Goal: Task Accomplishment & Management: Use online tool/utility

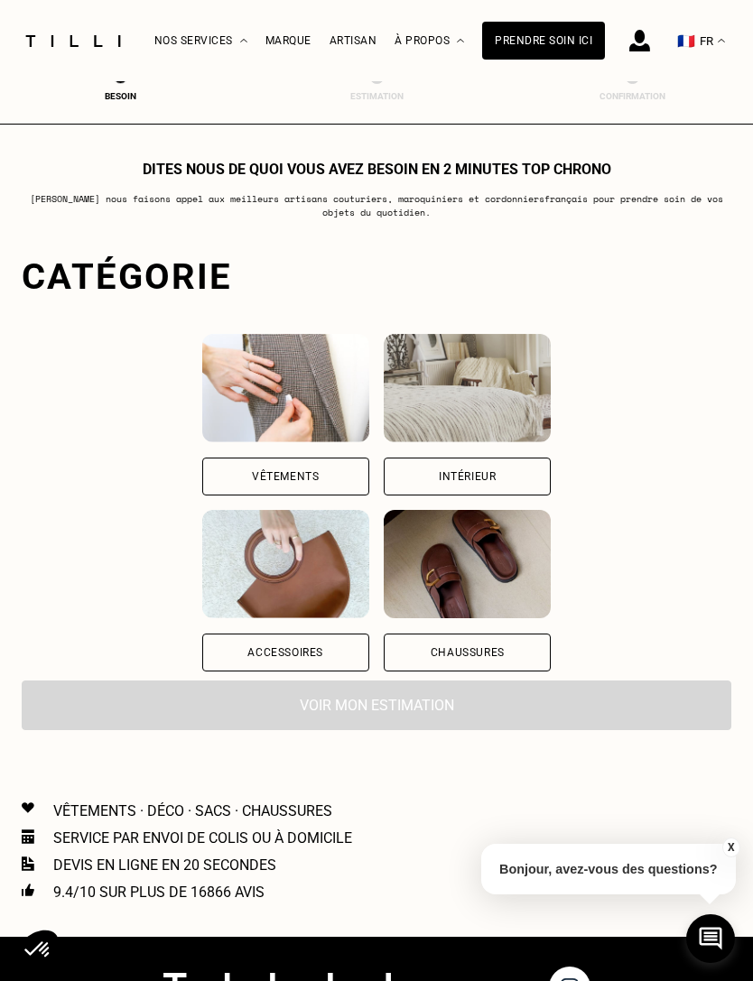
click at [280, 467] on div "Vêtements" at bounding box center [285, 477] width 167 height 38
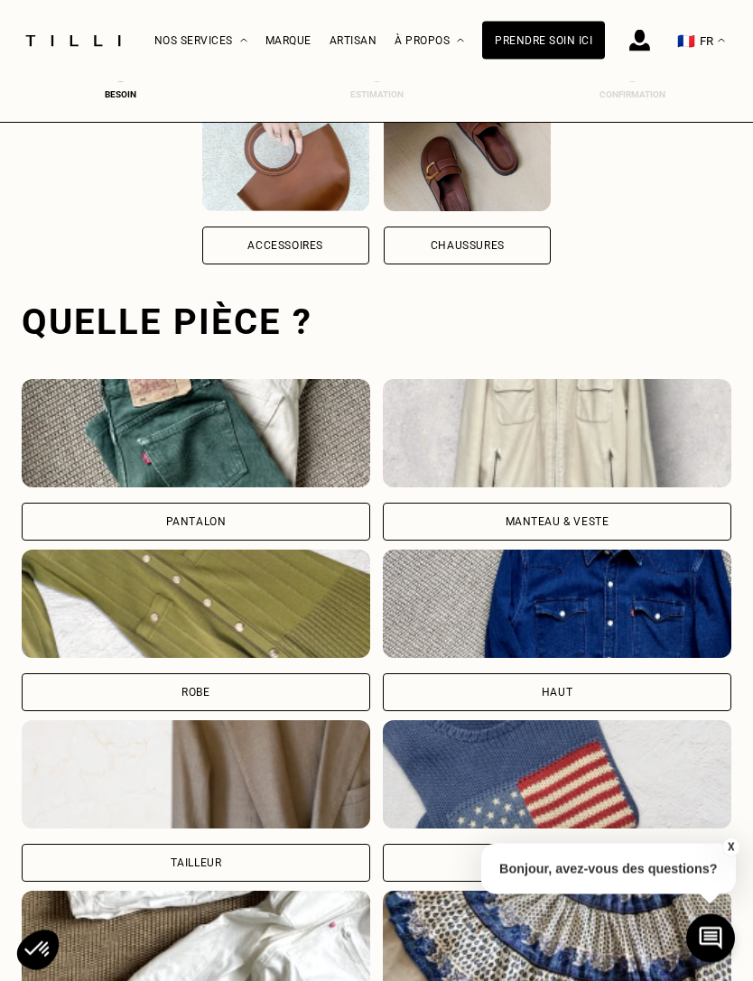
scroll to position [557, 0]
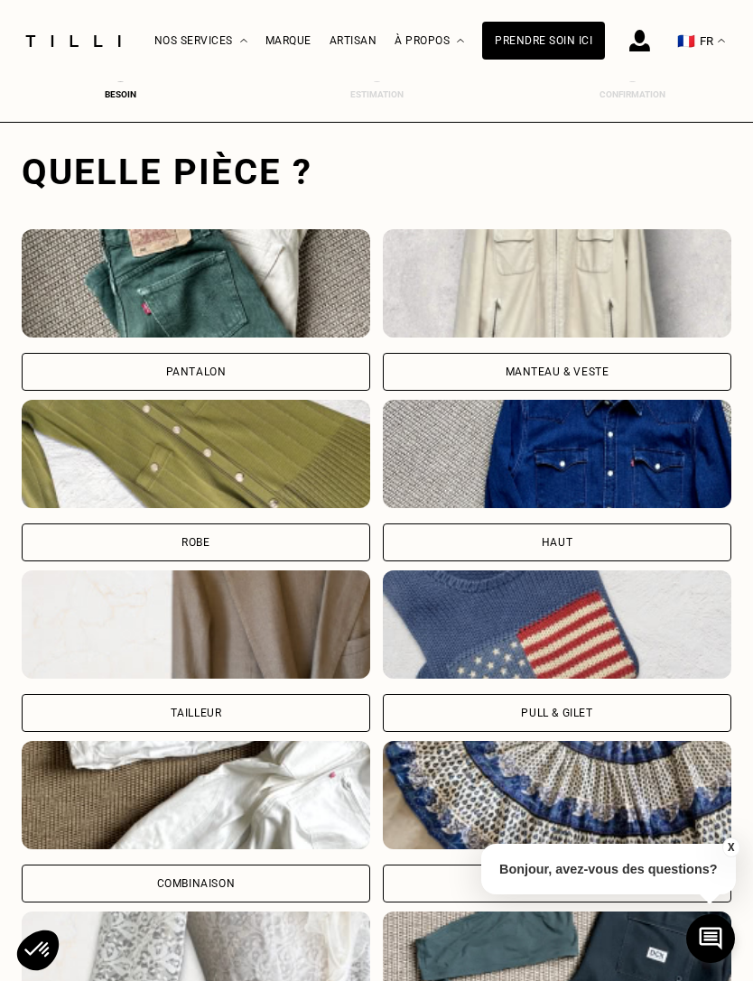
click at [239, 338] on img at bounding box center [196, 283] width 348 height 108
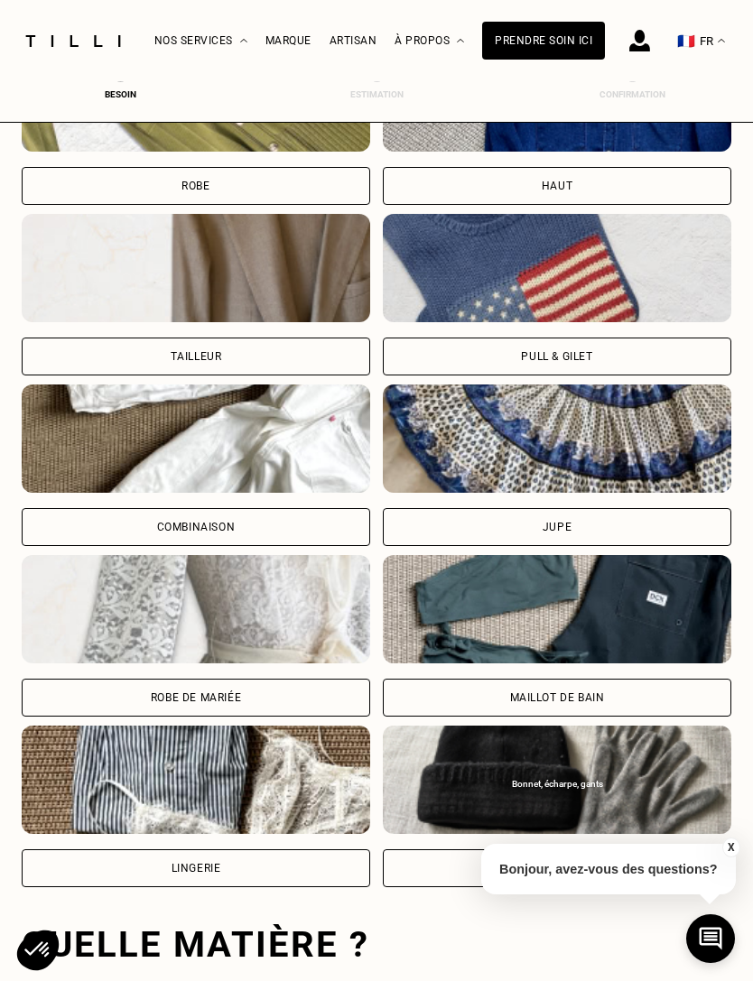
scroll to position [1687, 0]
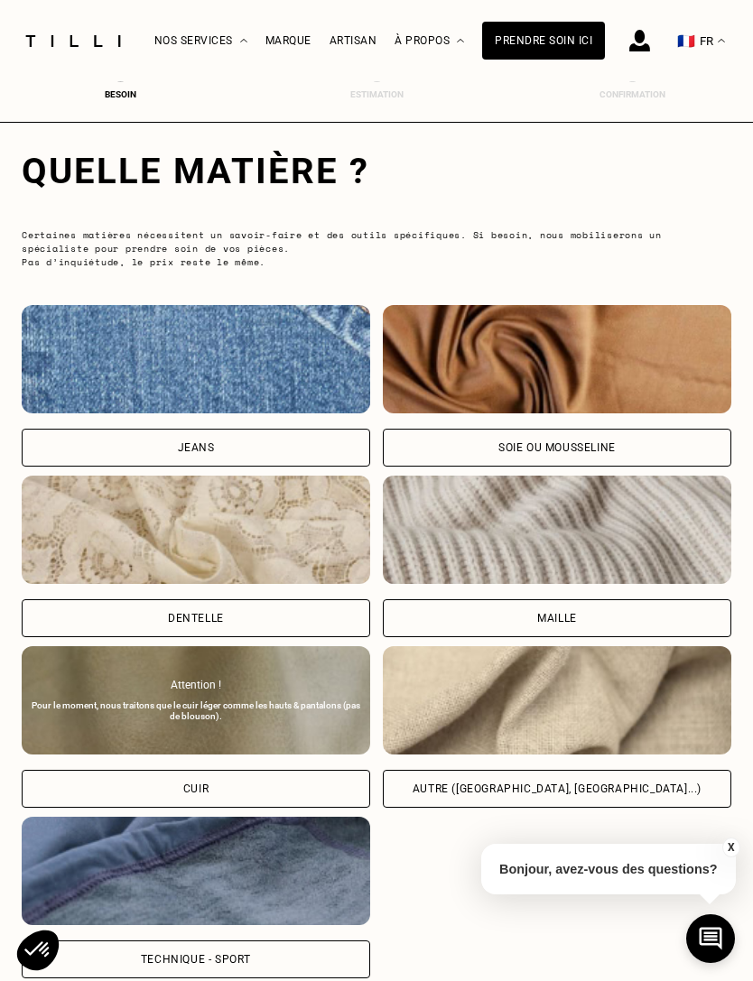
click at [265, 413] on img at bounding box center [196, 359] width 348 height 108
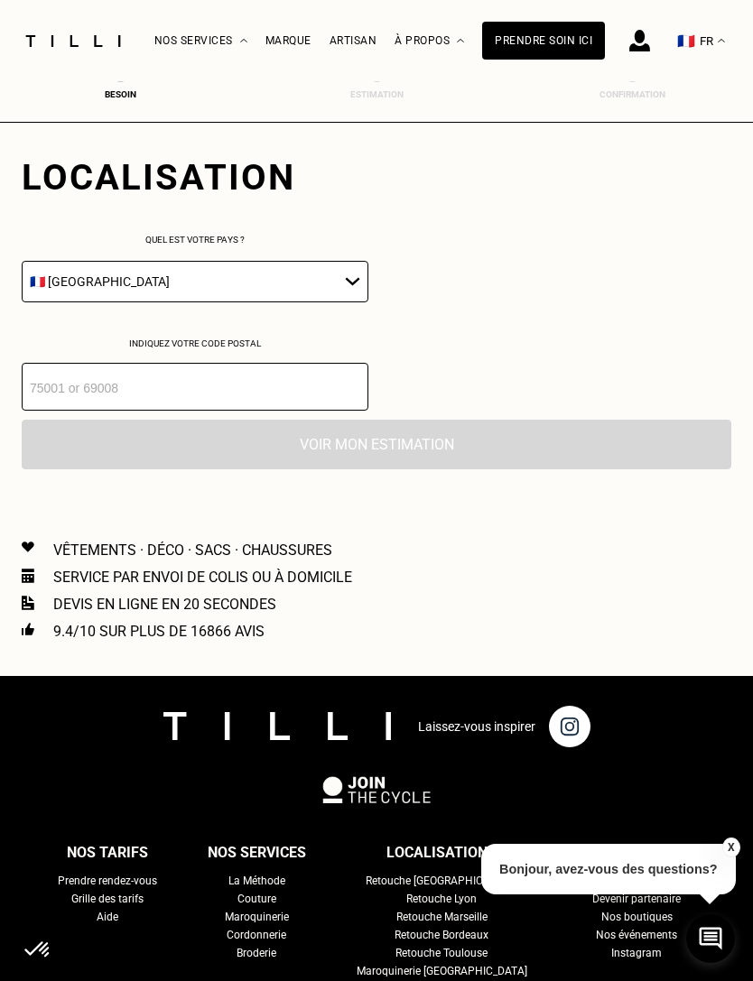
scroll to position [2555, 0]
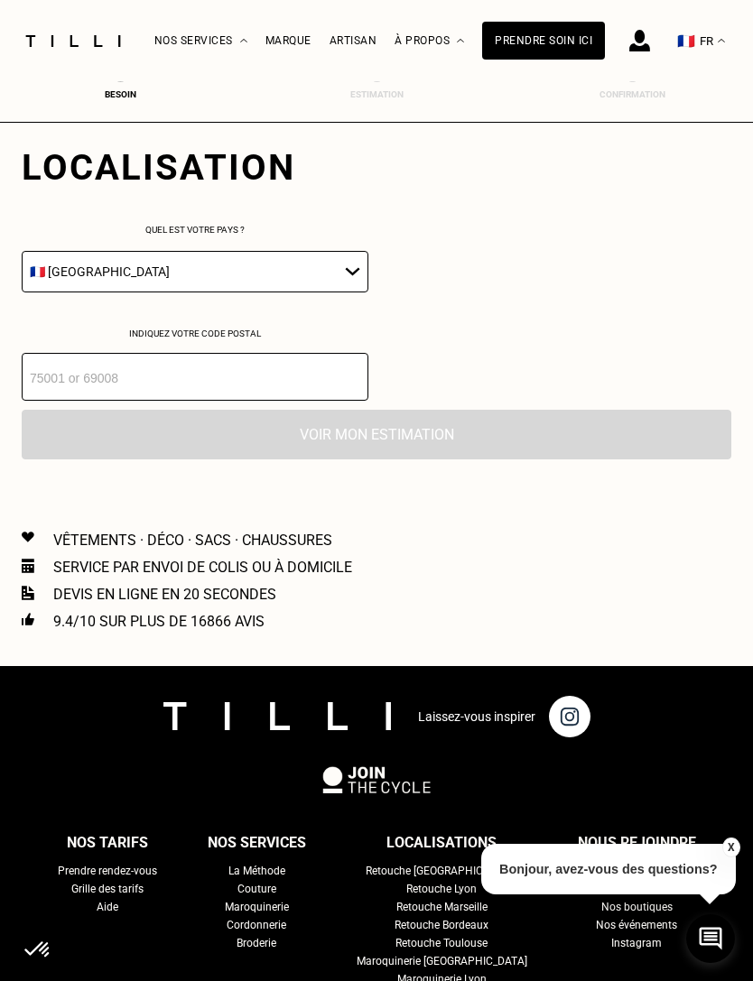
click at [334, 282] on select "🇩🇪 [GEOGRAPHIC_DATA] 🇦🇹 [GEOGRAPHIC_DATA] 🇧🇪 [GEOGRAPHIC_DATA] 🇧🇬 Bulgarie 🇨🇾 C…" at bounding box center [195, 272] width 347 height 42
select select "CH"
click at [317, 389] on input "number" at bounding box center [195, 377] width 347 height 48
type input "1212"
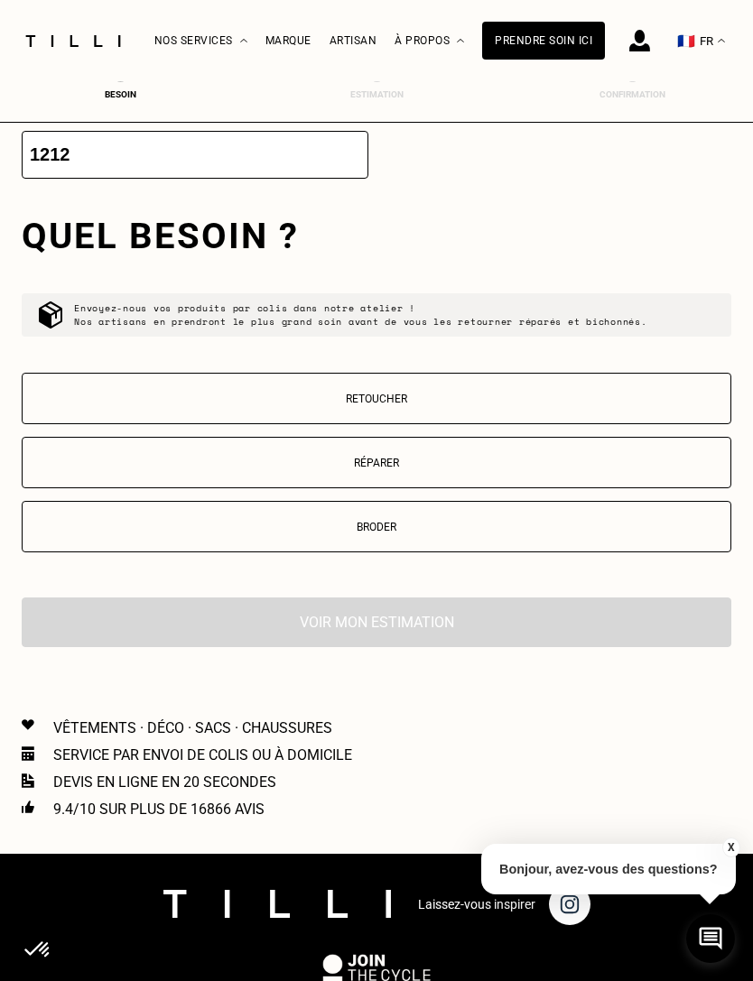
scroll to position [2859, 0]
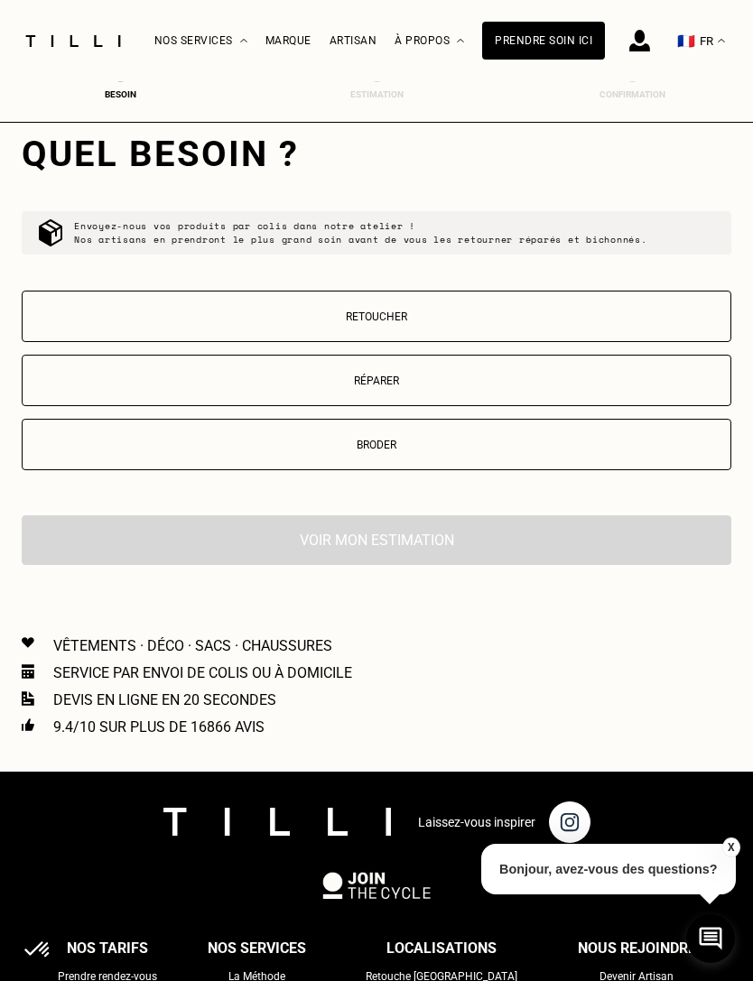
click at [413, 323] on p "Retoucher" at bounding box center [376, 316] width 689 height 13
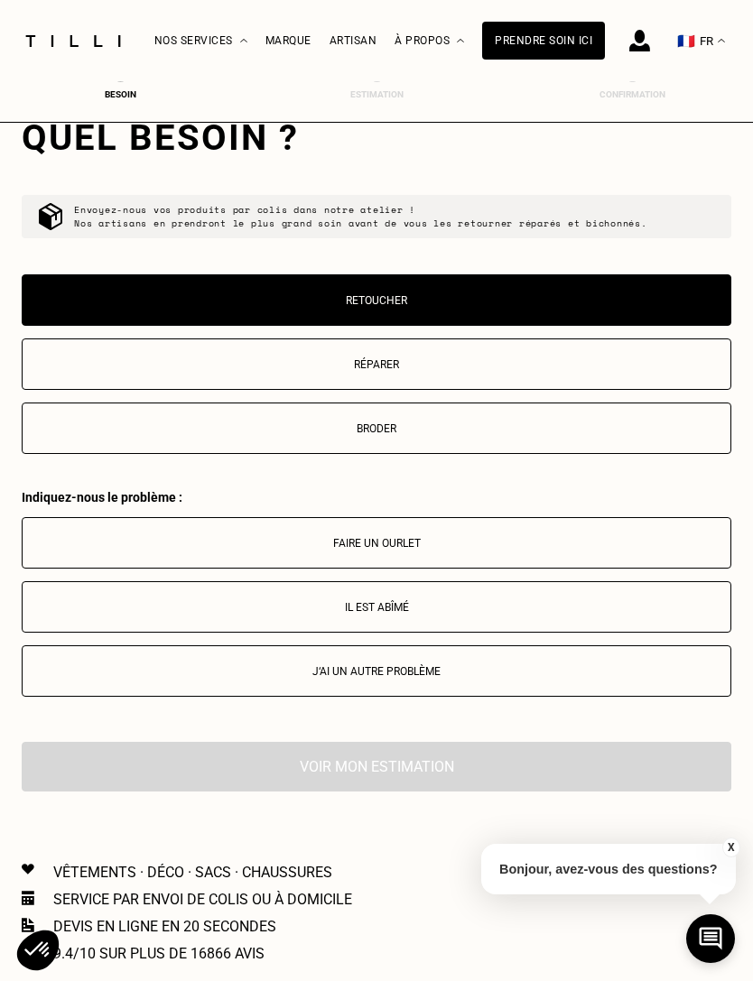
scroll to position [2874, 0]
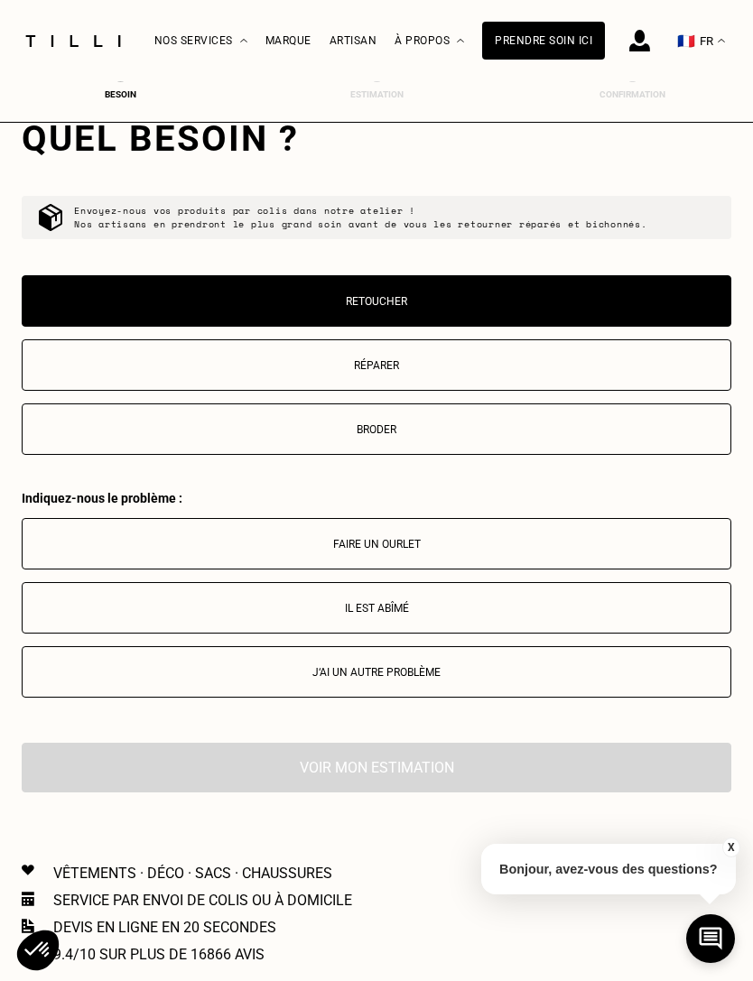
click at [431, 550] on p "Faire un ourlet" at bounding box center [376, 544] width 689 height 13
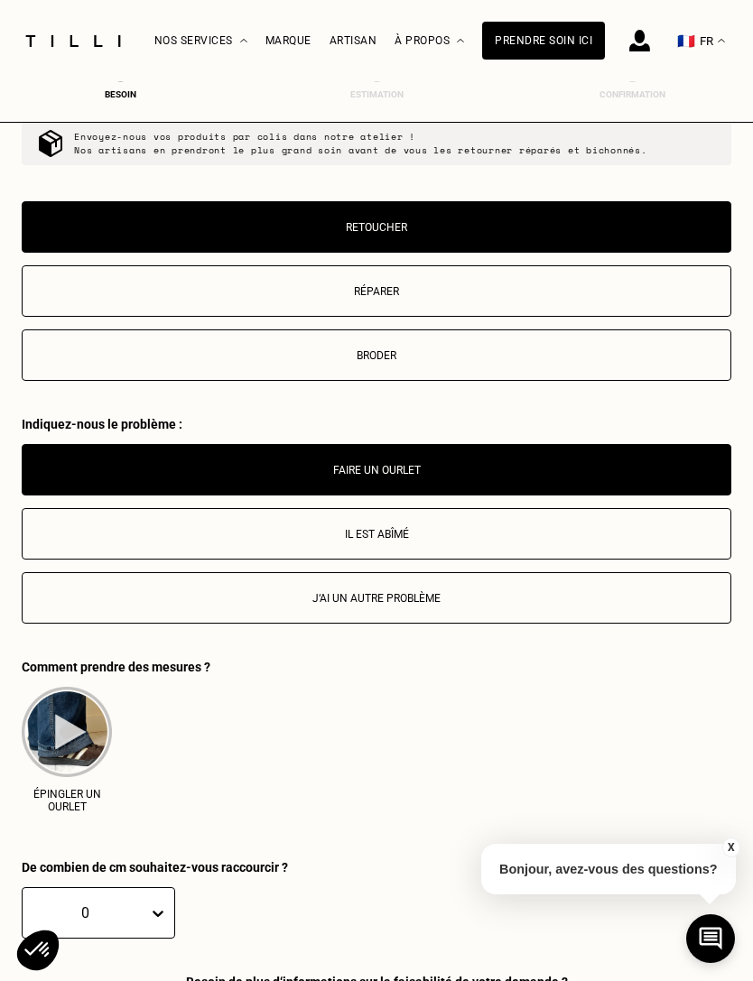
scroll to position [2947, 0]
click at [403, 363] on p "Broder" at bounding box center [376, 356] width 689 height 13
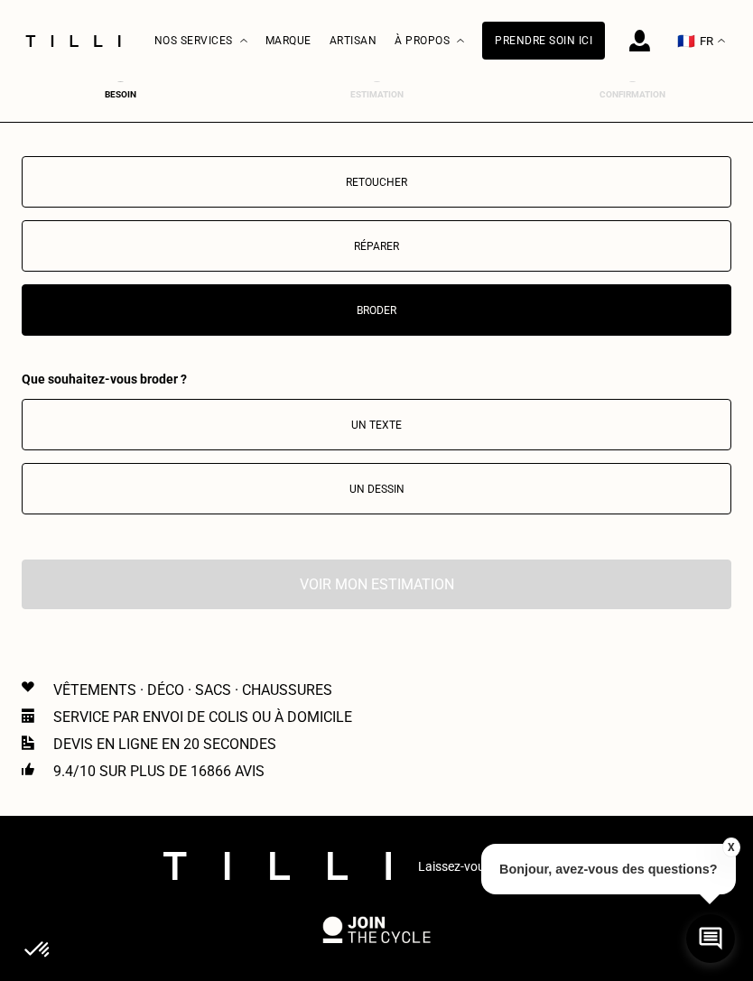
click at [440, 259] on button "Réparer" at bounding box center [376, 245] width 709 height 51
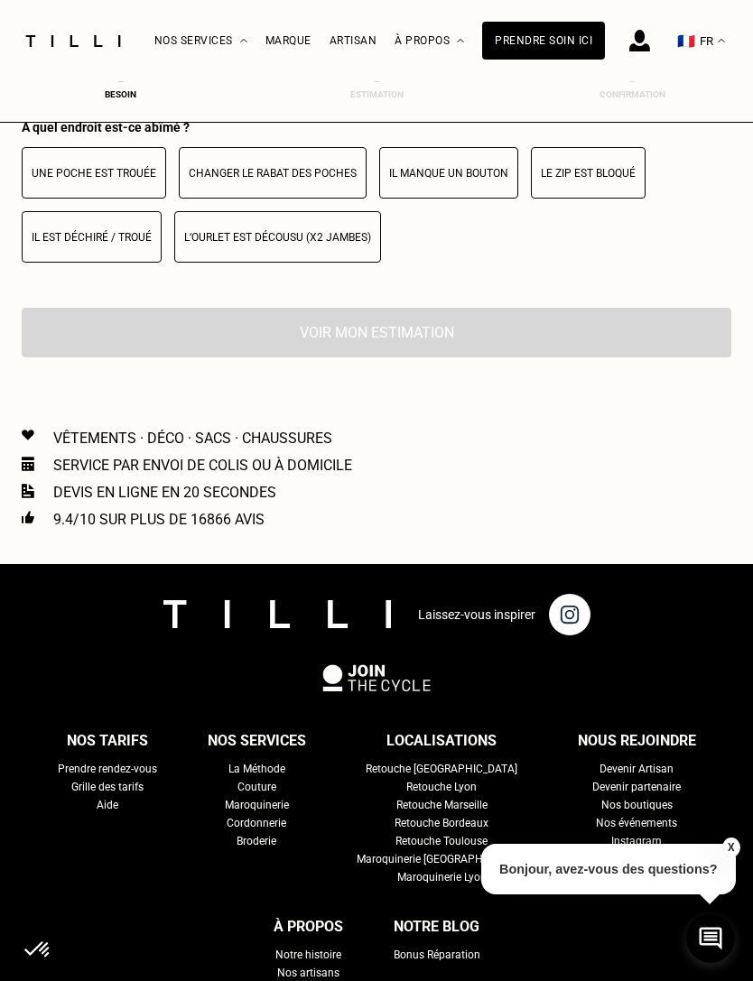
scroll to position [3269, 0]
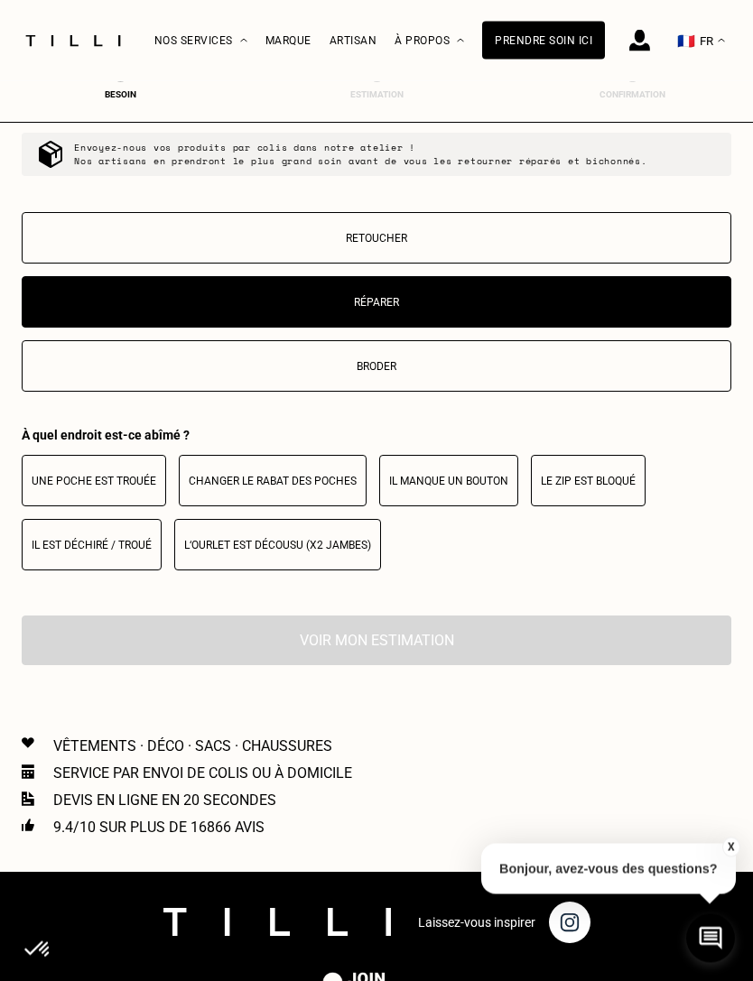
click at [487, 245] on p "Retoucher" at bounding box center [376, 239] width 689 height 13
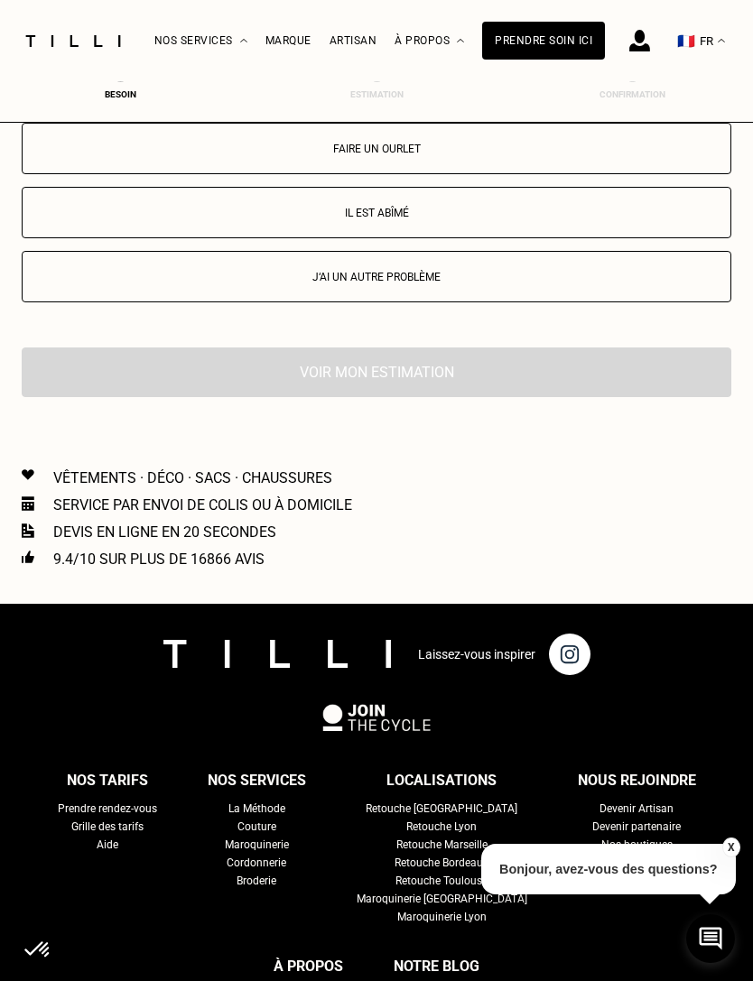
click at [543, 283] on p "J‘ai un autre problème" at bounding box center [376, 277] width 689 height 13
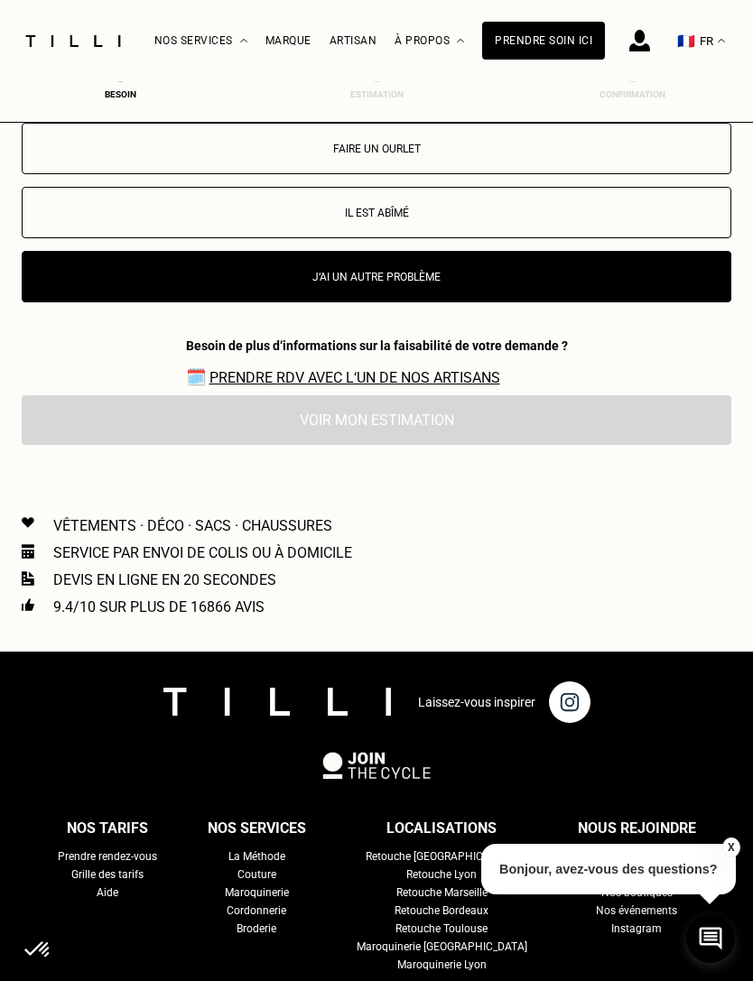
click at [453, 174] on button "Faire un ourlet" at bounding box center [376, 148] width 709 height 51
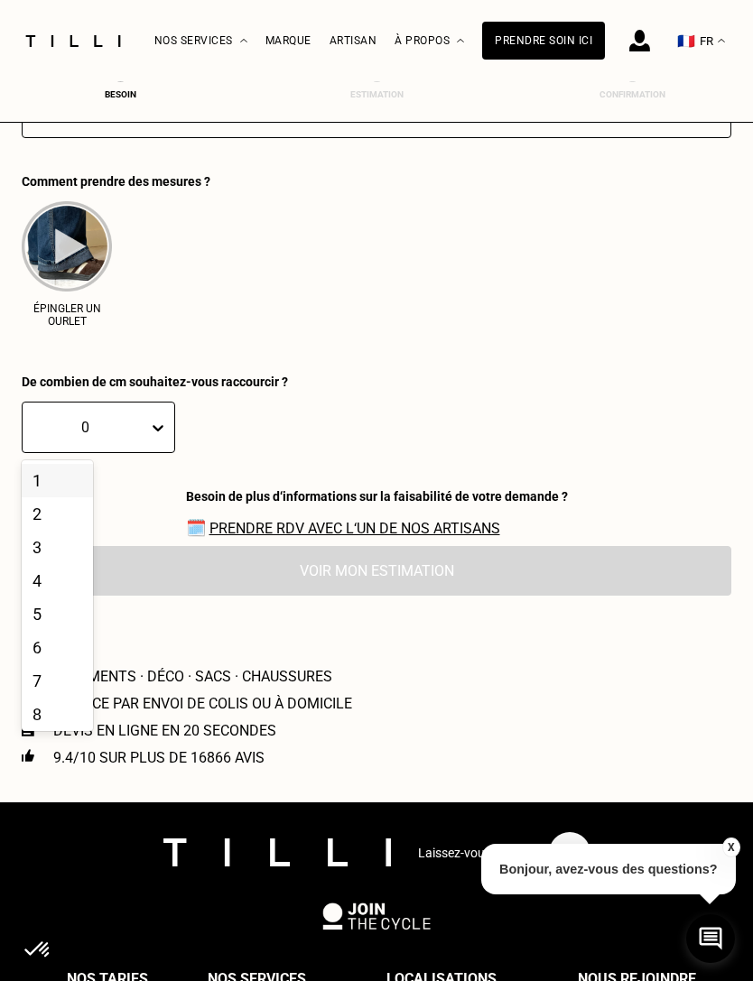
scroll to position [3434, 0]
click at [63, 564] on div "3" at bounding box center [57, 547] width 71 height 33
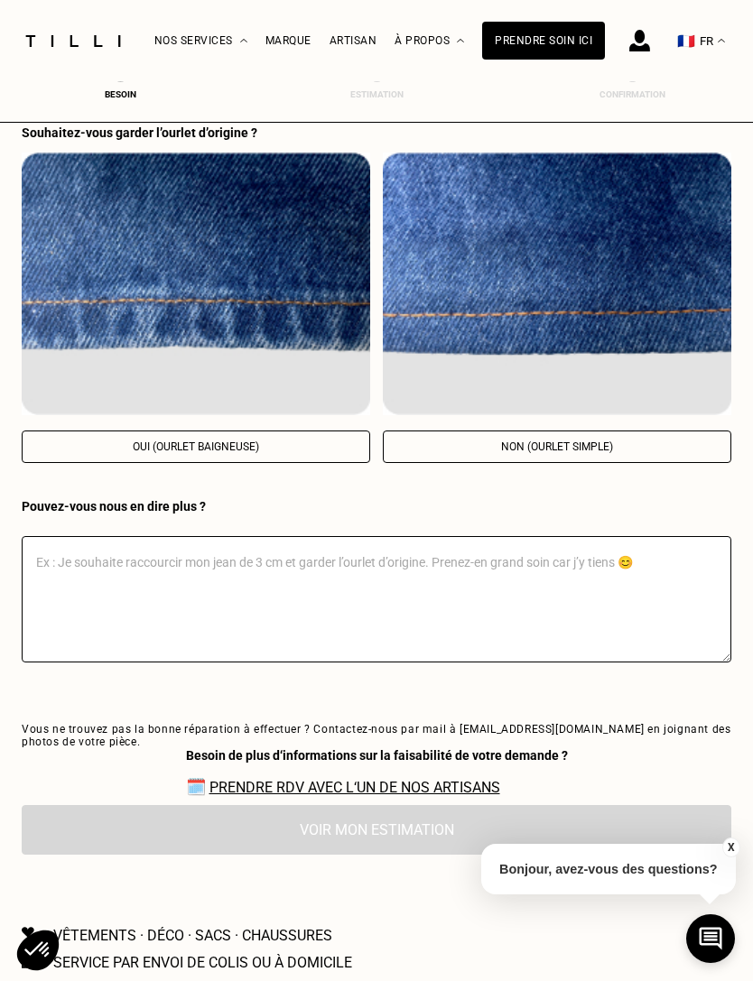
scroll to position [3731, 0]
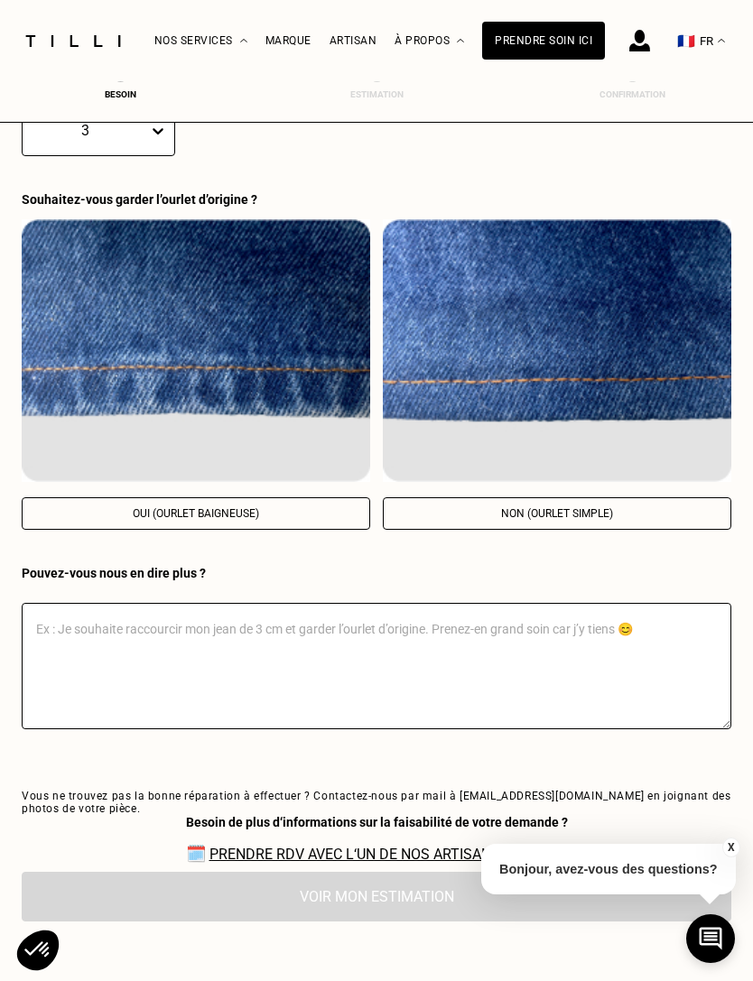
click at [247, 476] on img at bounding box center [196, 350] width 348 height 263
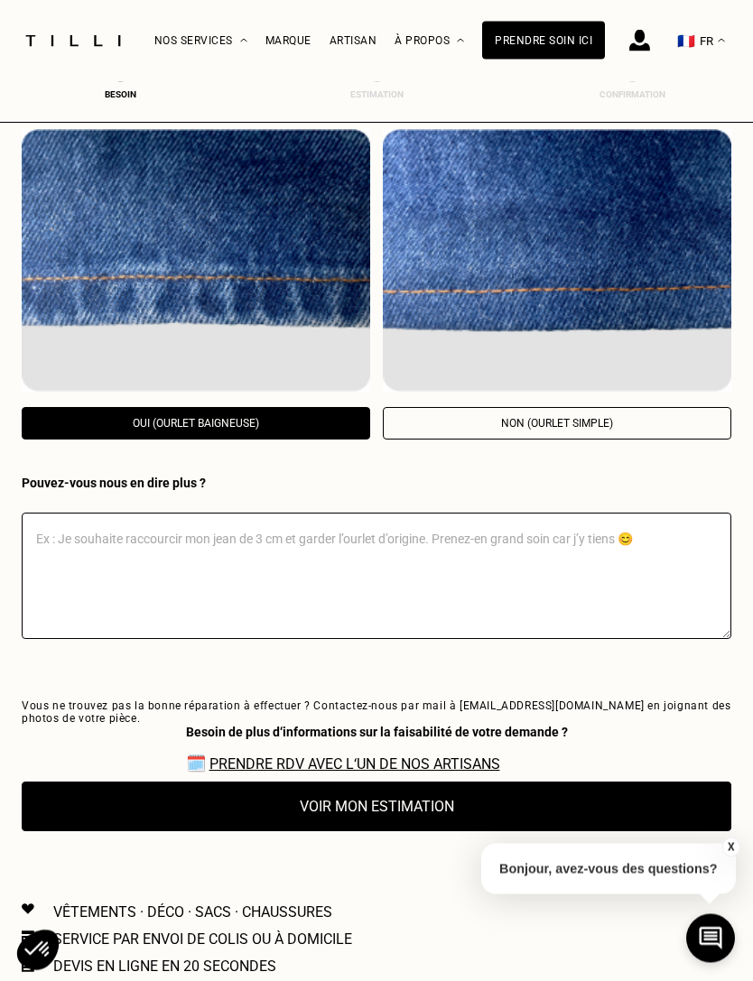
scroll to position [3821, 0]
click at [450, 831] on button "Voir mon estimation" at bounding box center [376, 806] width 709 height 50
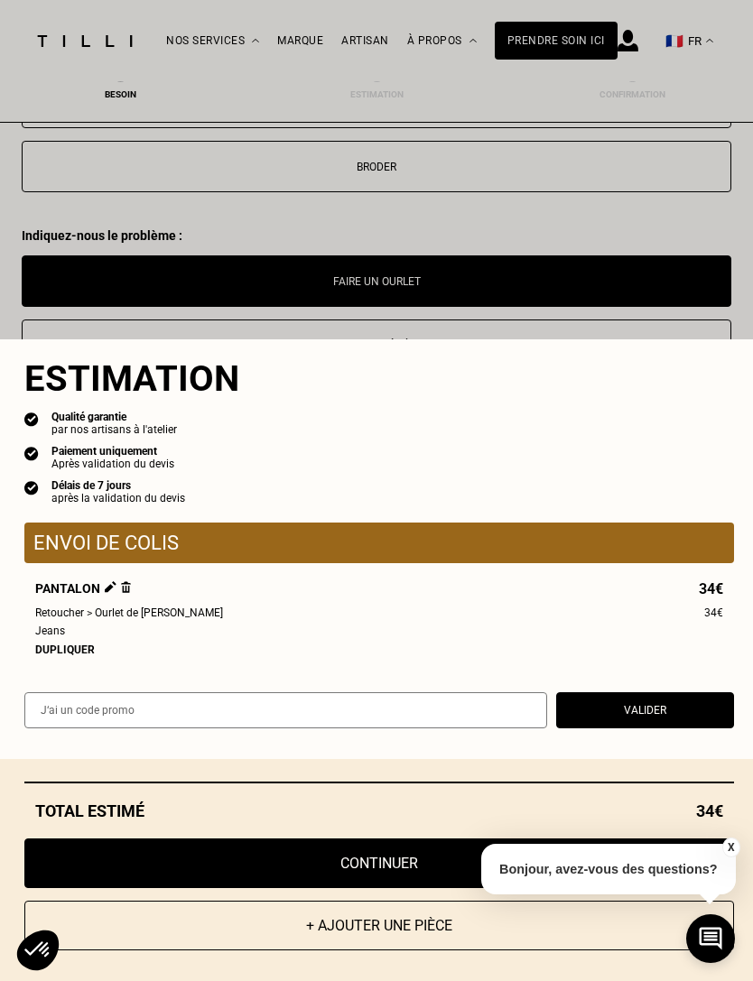
scroll to position [3134, 0]
